Goal: Task Accomplishment & Management: Complete application form

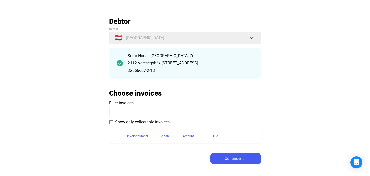
scroll to position [40, 0]
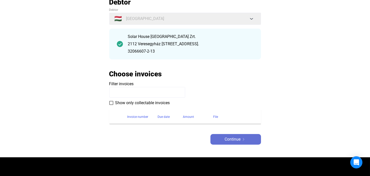
click at [237, 136] on button "Continue" at bounding box center [236, 139] width 51 height 11
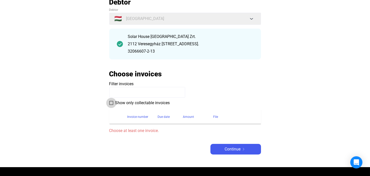
click at [110, 102] on span at bounding box center [111, 103] width 4 height 4
click at [137, 117] on div "Invoice number" at bounding box center [138, 117] width 21 height 6
click at [149, 127] on section "Invoice number Due date Amount File Choose at least one invoice." at bounding box center [185, 120] width 152 height 28
click at [109, 100] on mat-checkbox "Show only collectable invoices" at bounding box center [185, 103] width 152 height 6
click at [116, 103] on span "Show only collectable invoices" at bounding box center [142, 103] width 55 height 6
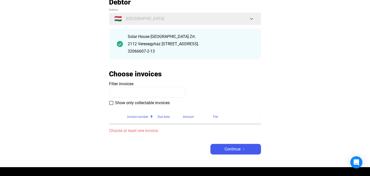
click at [128, 86] on span "Filter invoices" at bounding box center [121, 84] width 25 height 5
click at [131, 82] on span "Filter invoices" at bounding box center [121, 84] width 25 height 5
click at [138, 93] on input at bounding box center [147, 92] width 76 height 11
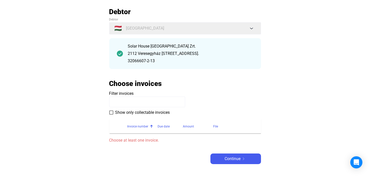
scroll to position [61, 0]
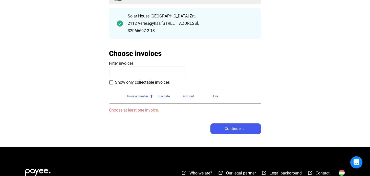
click at [129, 73] on input at bounding box center [147, 72] width 76 height 11
paste input "**********"
type input "**********"
click at [231, 64] on payee-form-field "**********" at bounding box center [185, 69] width 152 height 17
click at [241, 132] on span "Continue" at bounding box center [233, 129] width 16 height 6
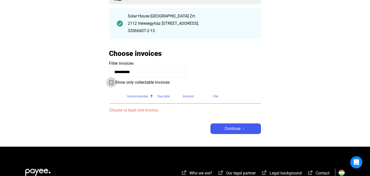
click at [113, 83] on span at bounding box center [111, 83] width 4 height 4
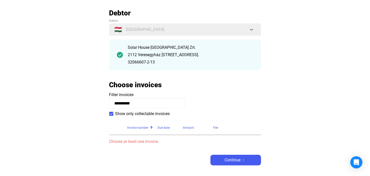
scroll to position [0, 0]
